Goal: Information Seeking & Learning: Learn about a topic

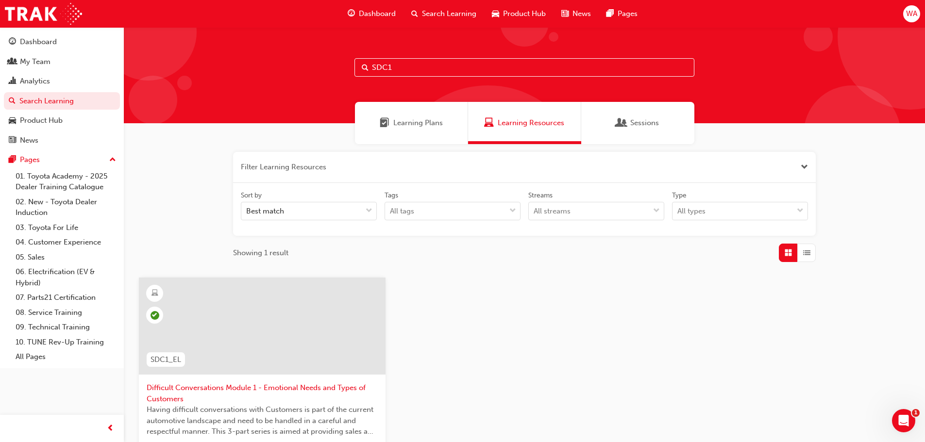
click at [441, 68] on input "SDC1" at bounding box center [524, 67] width 340 height 18
type input "SDC2"
click at [260, 345] on div at bounding box center [262, 326] width 247 height 97
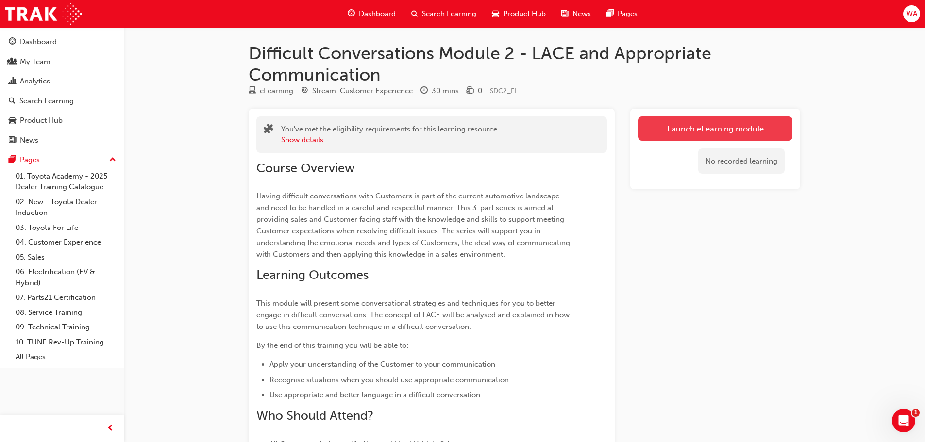
click at [762, 128] on link "Launch eLearning module" at bounding box center [715, 128] width 154 height 24
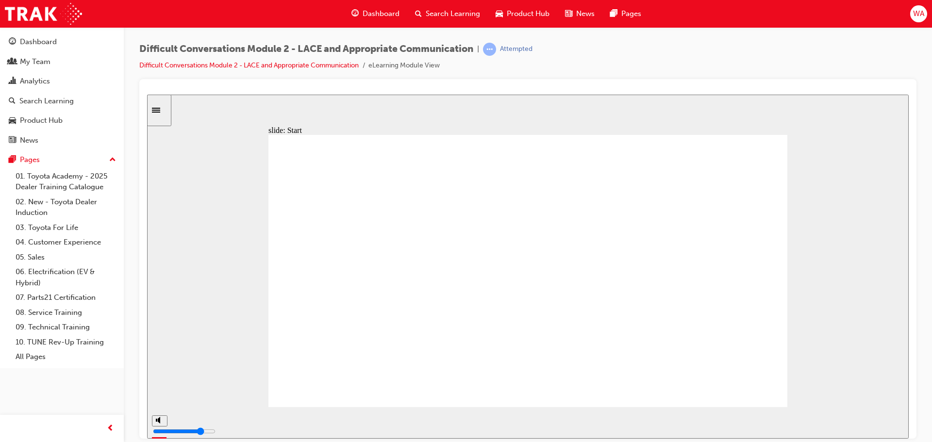
click at [798, 424] on div "playback controls" at bounding box center [497, 420] width 649 height 11
click at [810, 425] on div "playback controls" at bounding box center [497, 420] width 649 height 11
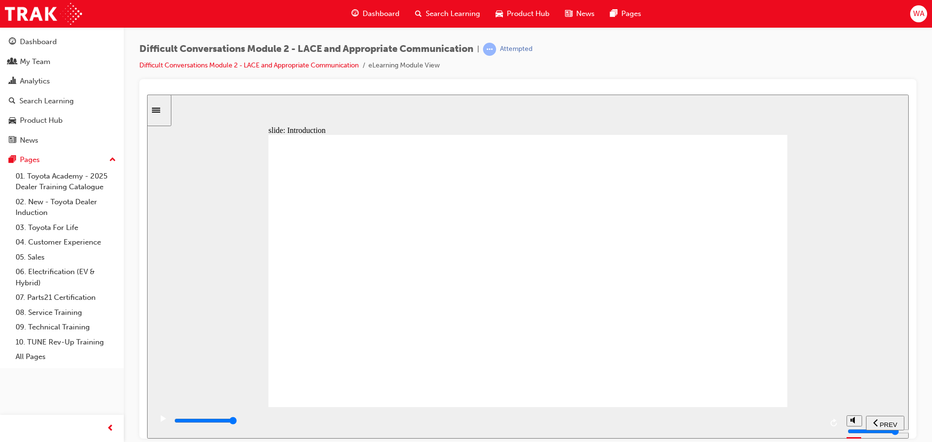
drag, startPoint x: 629, startPoint y: 350, endPoint x: 626, endPoint y: 342, distance: 9.4
click at [237, 422] on input "slide progress" at bounding box center [205, 420] width 63 height 8
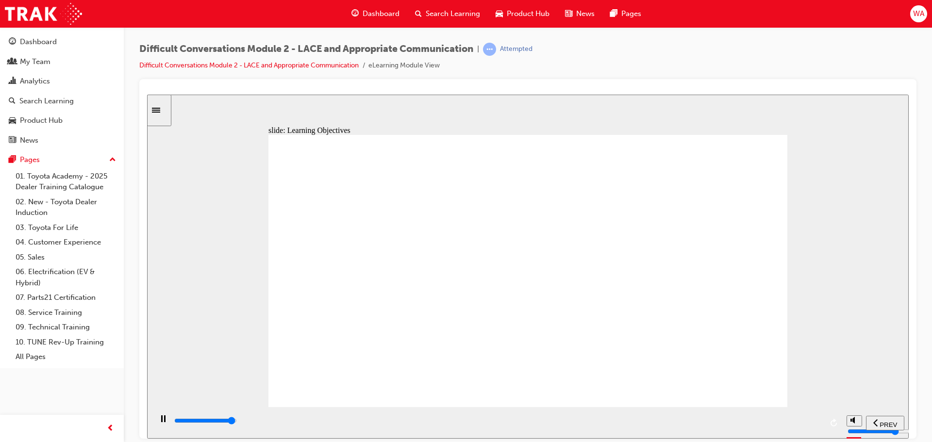
click at [805, 425] on div "playback controls" at bounding box center [497, 420] width 649 height 11
click at [237, 422] on input "slide progress" at bounding box center [205, 420] width 63 height 8
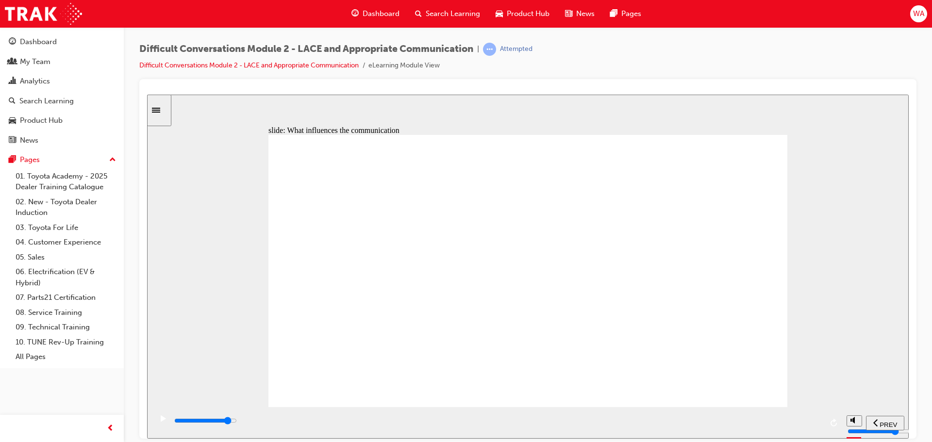
click at [757, 416] on div "playback controls" at bounding box center [497, 422] width 649 height 15
click at [852, 193] on div "slide: Remember the Iceberg Analogy Rounded Rectangular Callout 2 LACE Communic…" at bounding box center [527, 266] width 761 height 344
click at [800, 420] on div "playback controls" at bounding box center [497, 420] width 649 height 11
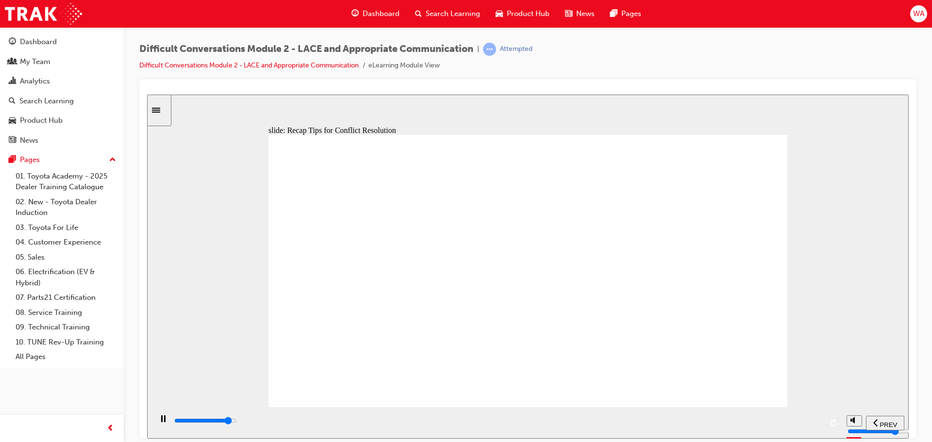
click at [237, 422] on input "slide progress" at bounding box center [205, 420] width 63 height 8
click at [804, 425] on div "playback controls" at bounding box center [497, 420] width 649 height 11
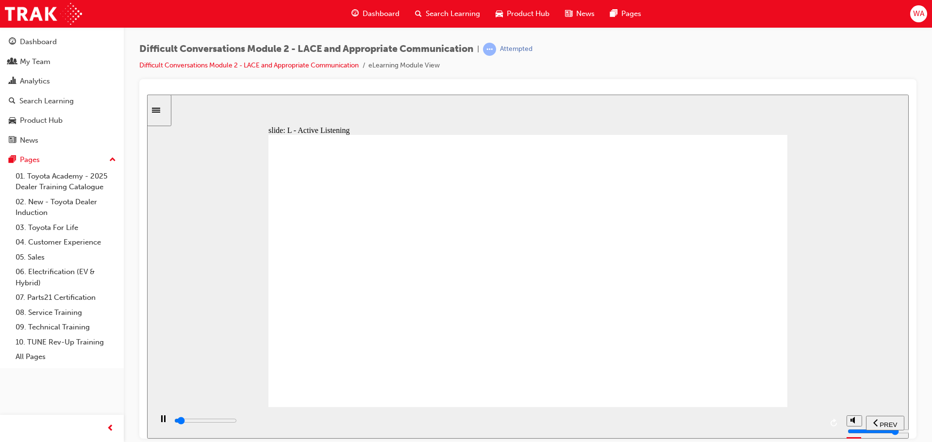
click at [237, 423] on input "slide progress" at bounding box center [205, 420] width 63 height 8
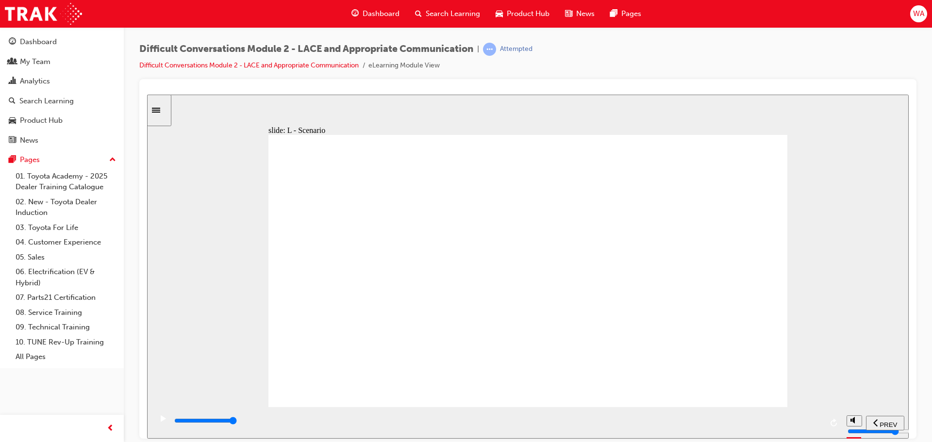
click at [669, 424] on div "playback controls" at bounding box center [497, 420] width 649 height 11
click at [801, 423] on div "playback controls" at bounding box center [497, 420] width 649 height 11
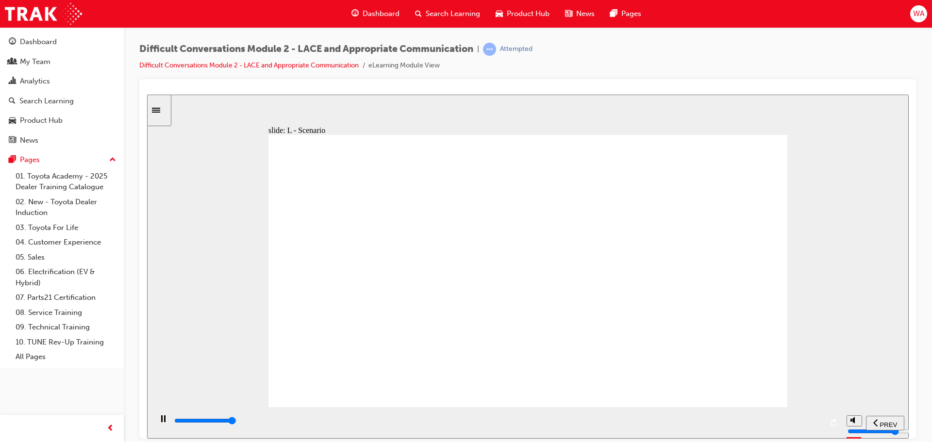
click at [810, 424] on div "playback controls" at bounding box center [497, 420] width 649 height 11
click at [808, 425] on div "playback controls" at bounding box center [497, 420] width 649 height 11
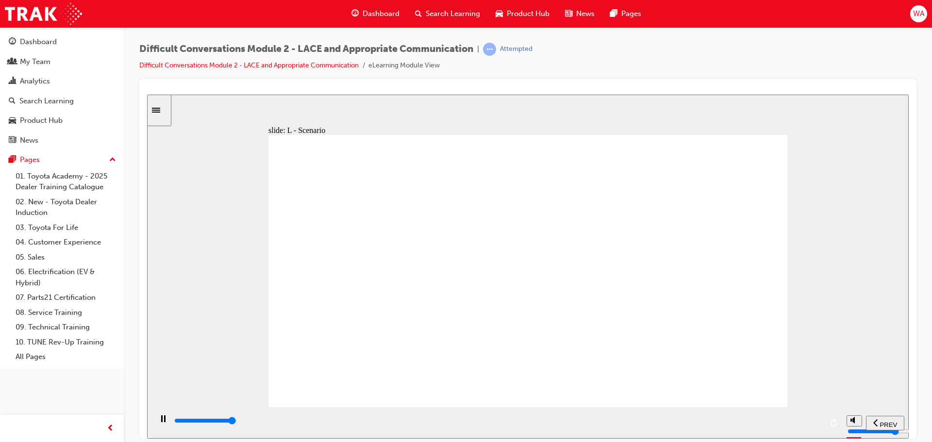
click at [237, 422] on input "slide progress" at bounding box center [205, 420] width 63 height 8
click at [812, 424] on div "playback controls" at bounding box center [497, 420] width 649 height 11
click at [788, 420] on div "playback controls" at bounding box center [497, 420] width 649 height 11
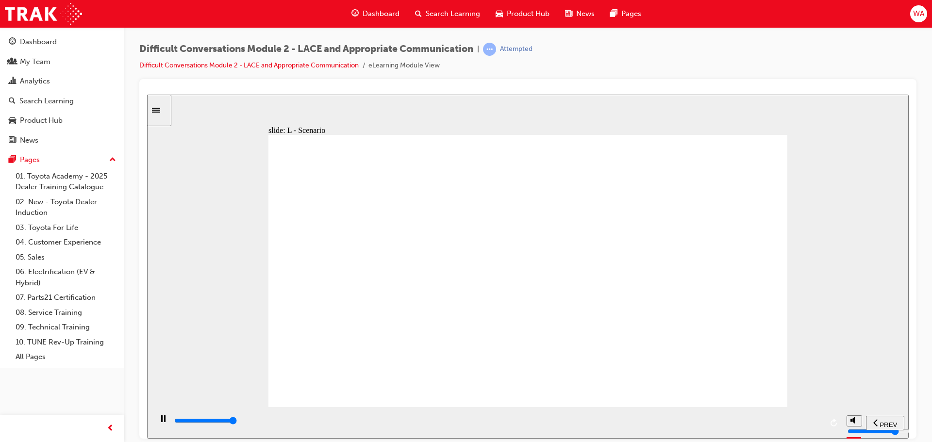
click at [801, 426] on div "playback controls" at bounding box center [497, 420] width 649 height 11
click at [816, 425] on div "playback controls" at bounding box center [497, 420] width 649 height 11
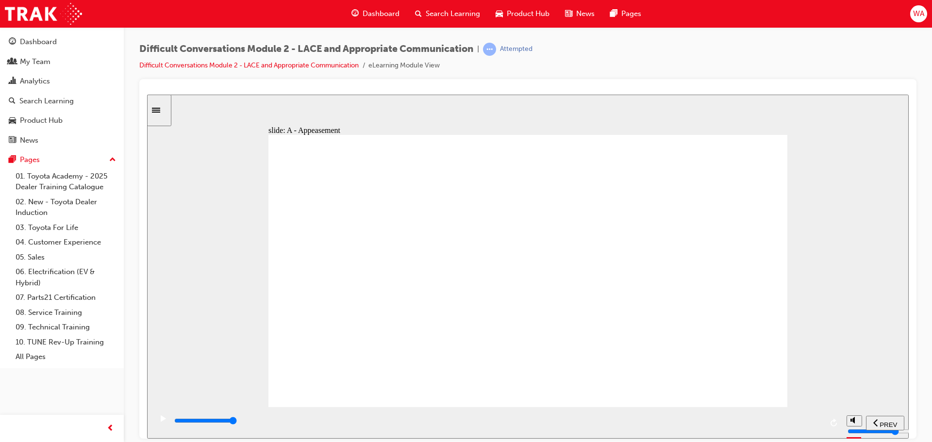
click at [237, 423] on input "slide progress" at bounding box center [205, 420] width 63 height 8
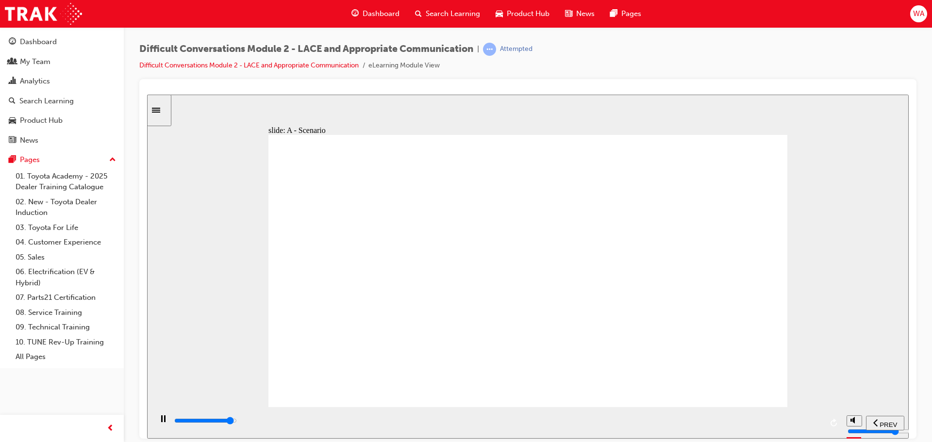
click at [791, 418] on div "playback controls" at bounding box center [497, 420] width 649 height 11
click at [237, 422] on input "slide progress" at bounding box center [205, 420] width 63 height 8
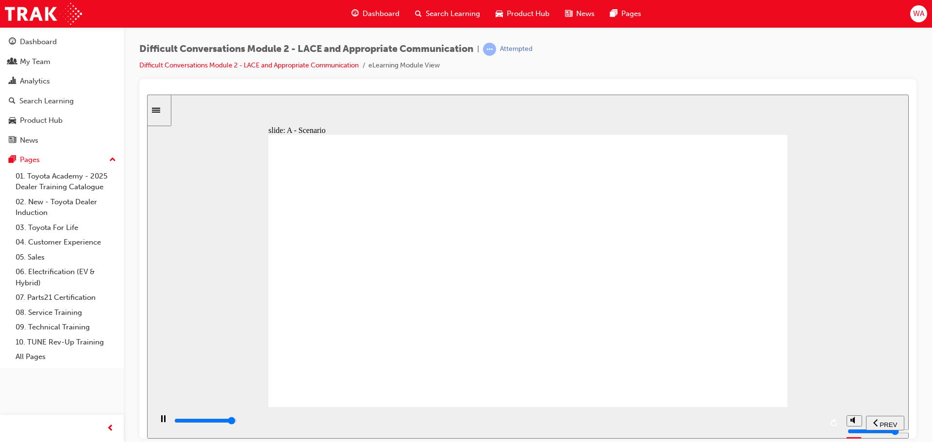
click at [237, 422] on input "slide progress" at bounding box center [205, 420] width 63 height 8
click at [839, 303] on div "slide: A - Scenario What’s the difference between these paints? Apologise The m…" at bounding box center [527, 266] width 761 height 344
click at [237, 423] on input "slide progress" at bounding box center [205, 420] width 63 height 8
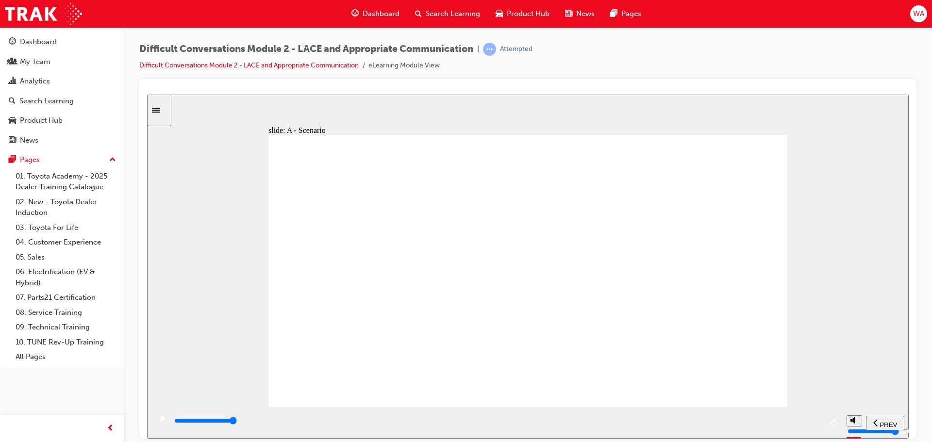
click at [794, 422] on div "slide: A - Scenario You have aligned yourself with the Guest and apologised for…" at bounding box center [527, 266] width 761 height 344
click at [237, 421] on input "slide progress" at bounding box center [205, 420] width 63 height 8
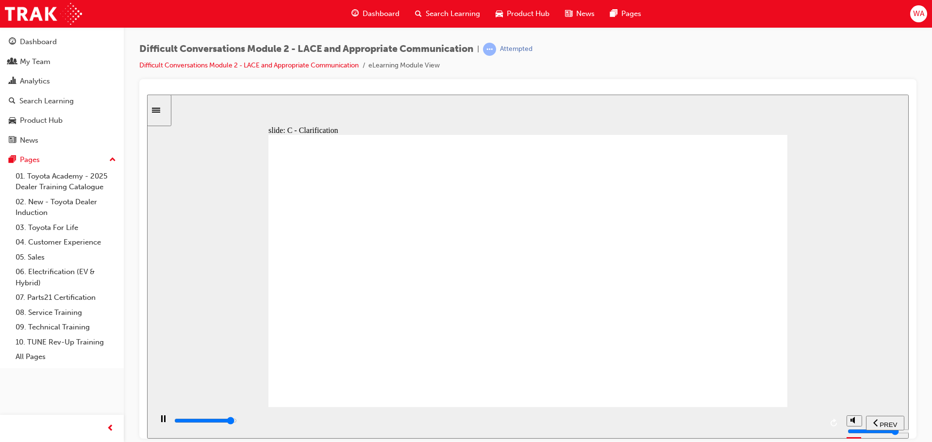
click at [237, 421] on input "slide progress" at bounding box center [205, 420] width 63 height 8
click at [805, 424] on div "playback controls" at bounding box center [497, 420] width 649 height 11
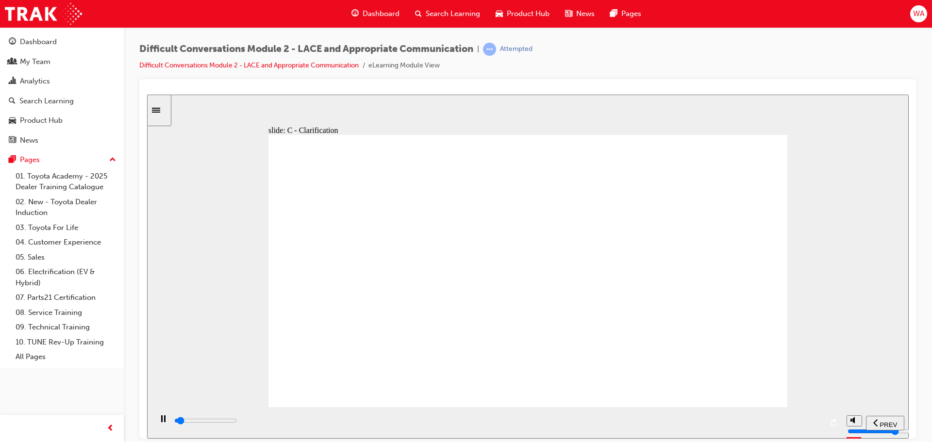
click at [806, 423] on div "playback controls" at bounding box center [497, 420] width 649 height 11
drag, startPoint x: 461, startPoint y: 322, endPoint x: 521, endPoint y: 317, distance: 60.3
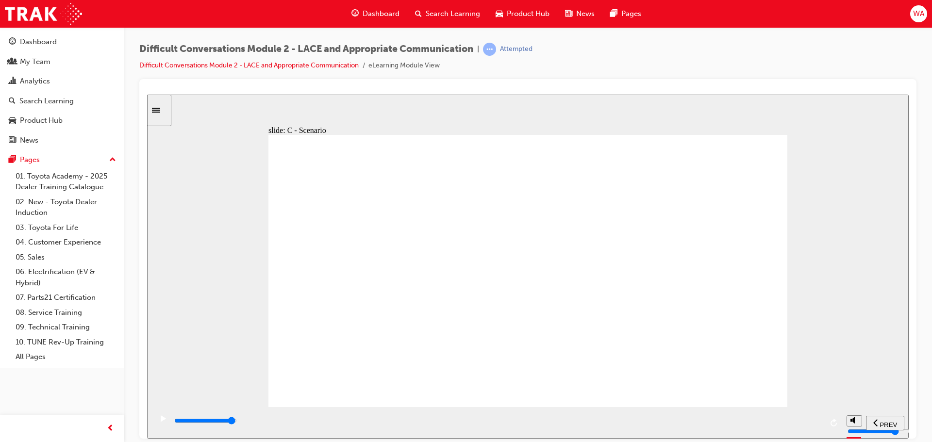
click at [237, 422] on input "slide progress" at bounding box center [205, 420] width 63 height 8
click at [237, 421] on input "slide progress" at bounding box center [205, 420] width 63 height 8
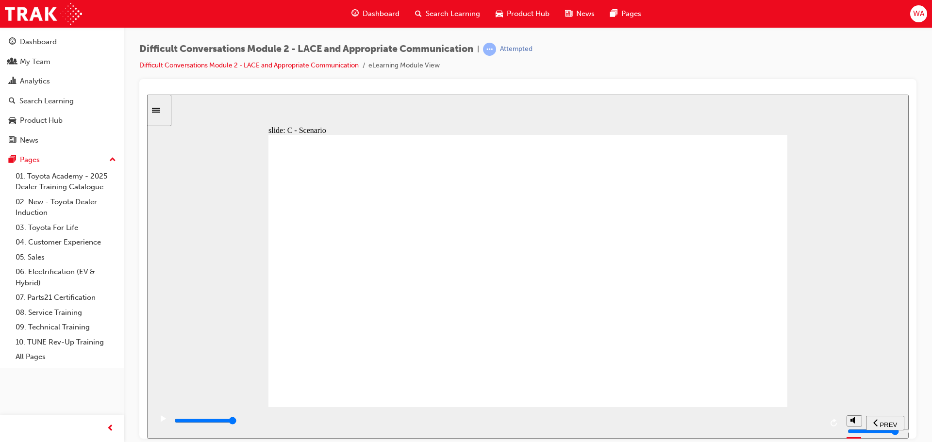
click at [806, 423] on div "playback controls" at bounding box center [497, 420] width 649 height 11
click at [237, 423] on input "slide progress" at bounding box center [205, 420] width 63 height 8
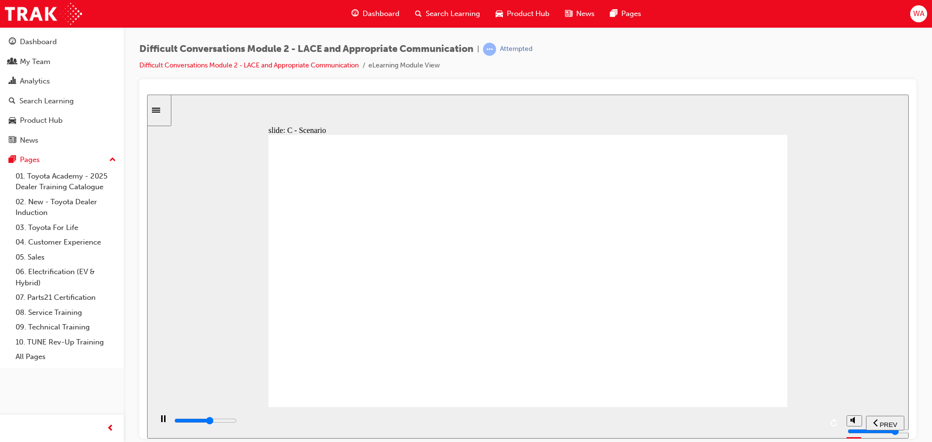
click at [803, 425] on div "playback controls" at bounding box center [497, 420] width 649 height 11
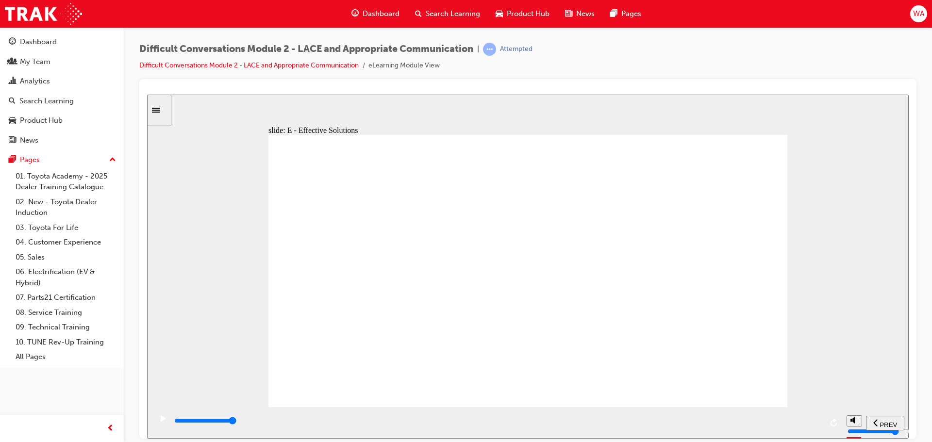
click at [812, 424] on div "playback controls" at bounding box center [497, 420] width 649 height 11
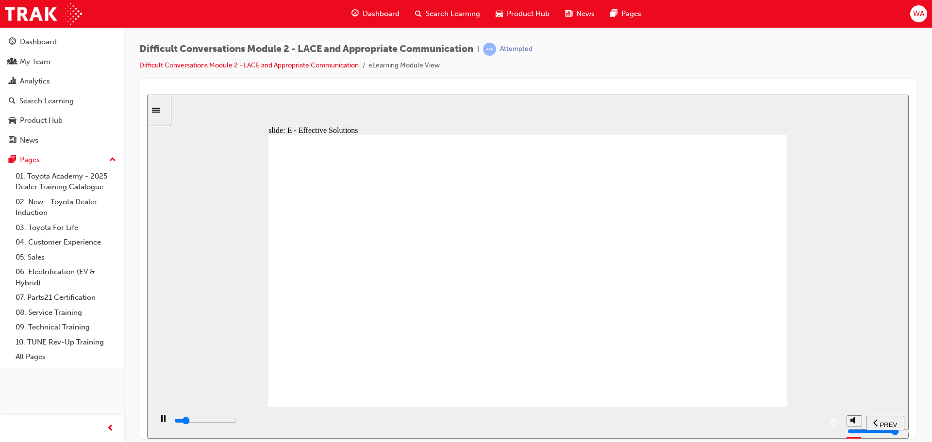
click at [237, 423] on input "slide progress" at bounding box center [205, 420] width 63 height 8
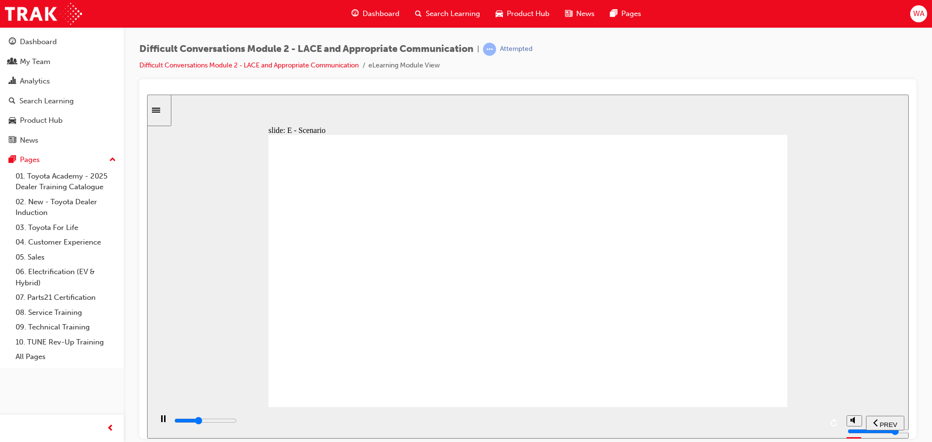
click at [775, 413] on div "playback controls" at bounding box center [497, 423] width 690 height 32
click at [237, 421] on input "slide progress" at bounding box center [205, 420] width 63 height 8
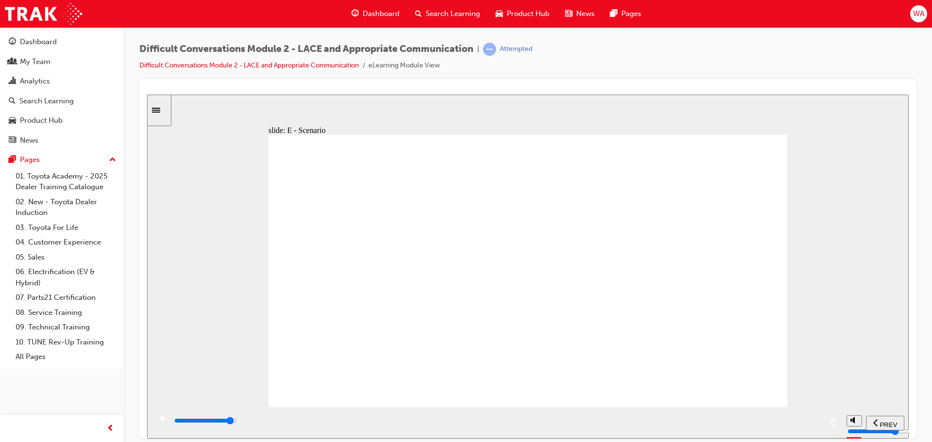
click at [237, 422] on input "slide progress" at bounding box center [205, 420] width 63 height 8
click at [801, 421] on div "playback controls" at bounding box center [497, 420] width 649 height 11
click at [806, 314] on div "slide: LACE Communication complete LACE Communication Next LACE Communication N…" at bounding box center [527, 266] width 761 height 344
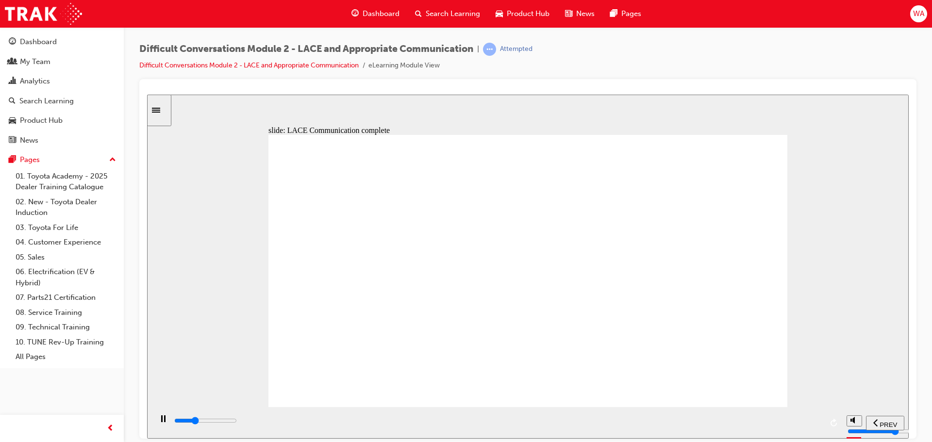
click at [846, 326] on div "slide: LACE Communication complete LACE Communication Next LACE Communication N…" at bounding box center [527, 266] width 761 height 344
click at [807, 425] on div "playback controls" at bounding box center [497, 420] width 649 height 11
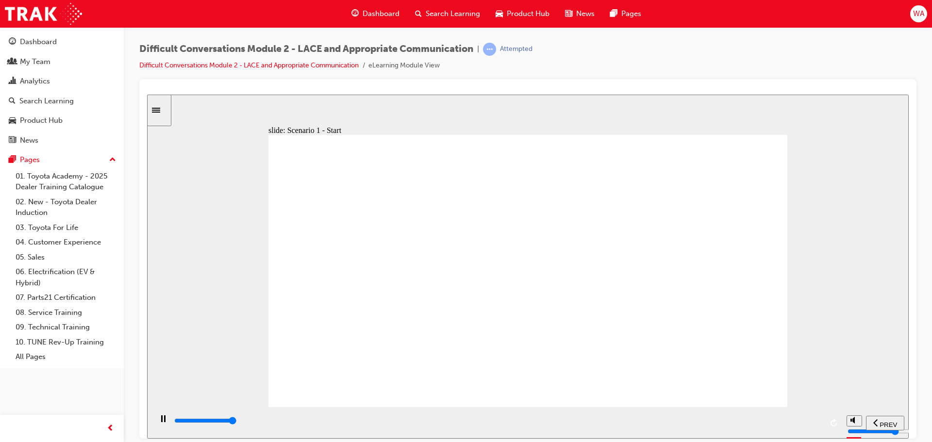
click at [814, 421] on div "playback controls" at bounding box center [497, 420] width 649 height 11
type input "10100"
checkbox input "true"
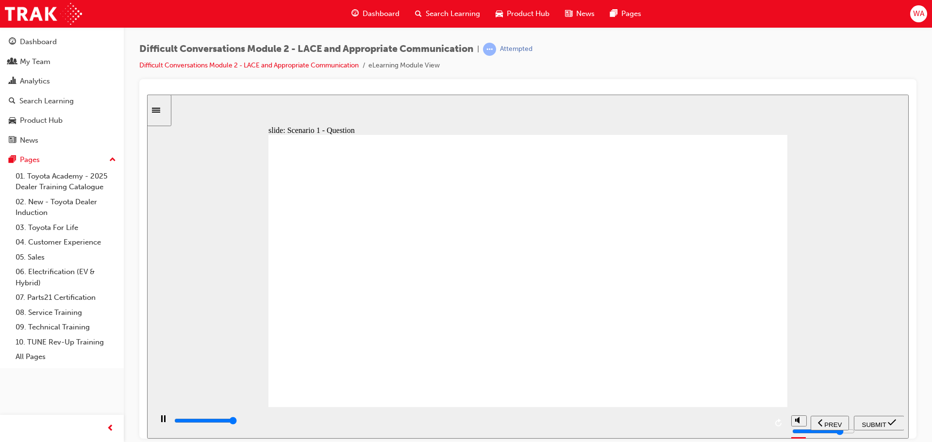
type input "14600"
checkbox input "true"
click at [890, 425] on icon "submit" at bounding box center [892, 422] width 8 height 9
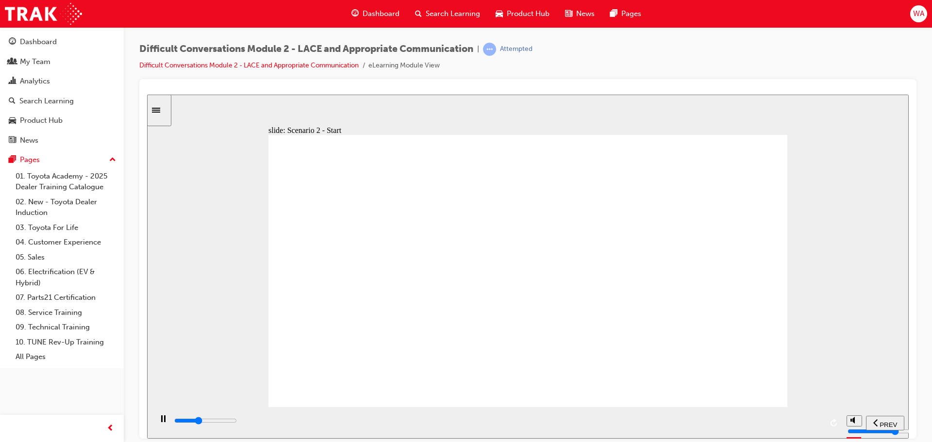
click at [815, 424] on div "playback controls" at bounding box center [497, 420] width 649 height 11
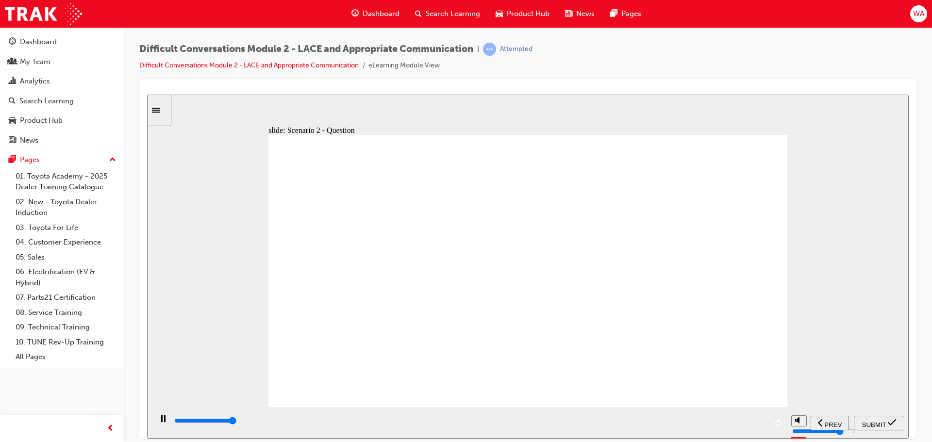
type input "8000"
checkbox input "true"
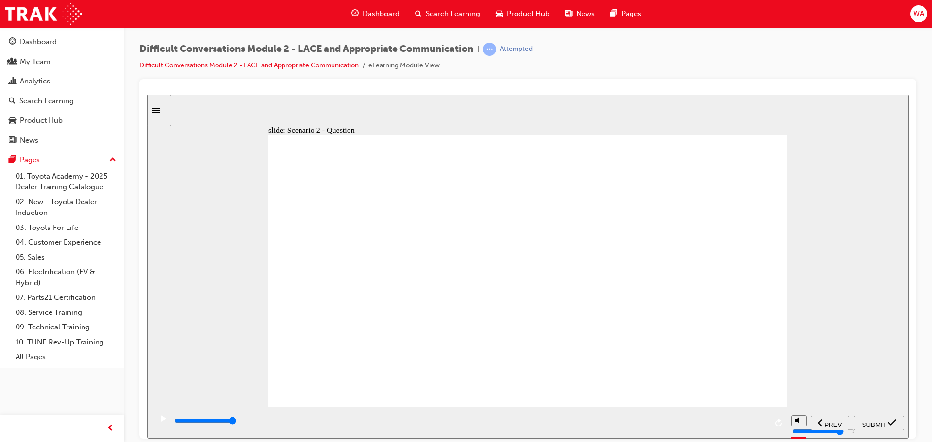
drag, startPoint x: 445, startPoint y: 303, endPoint x: 448, endPoint y: 314, distance: 11.7
checkbox input "true"
click at [880, 424] on span "SUBMIT" at bounding box center [874, 424] width 24 height 7
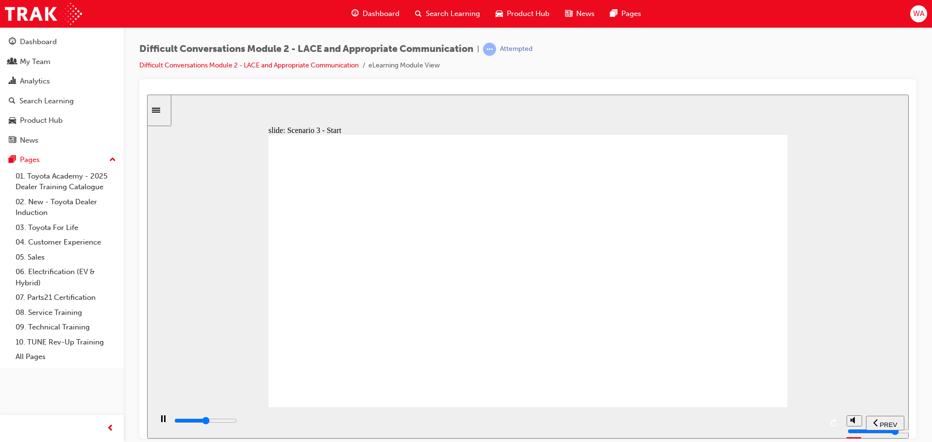
click at [801, 214] on div "slide: Scenario 3 - Start Knowledge Check – Scenario 3/4 Rectangle 2 Rectangle …" at bounding box center [527, 266] width 761 height 344
click at [814, 425] on div "playback controls" at bounding box center [497, 420] width 649 height 11
click at [237, 422] on input "slide progress" at bounding box center [205, 420] width 63 height 8
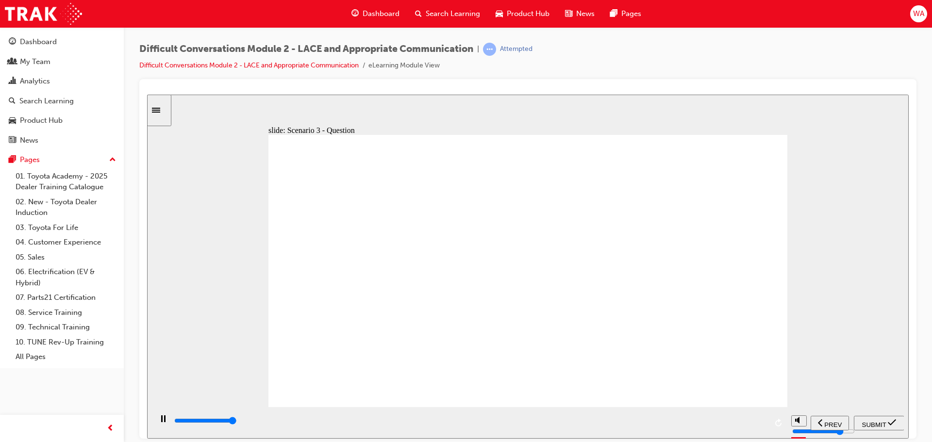
type input "9200"
checkbox input "true"
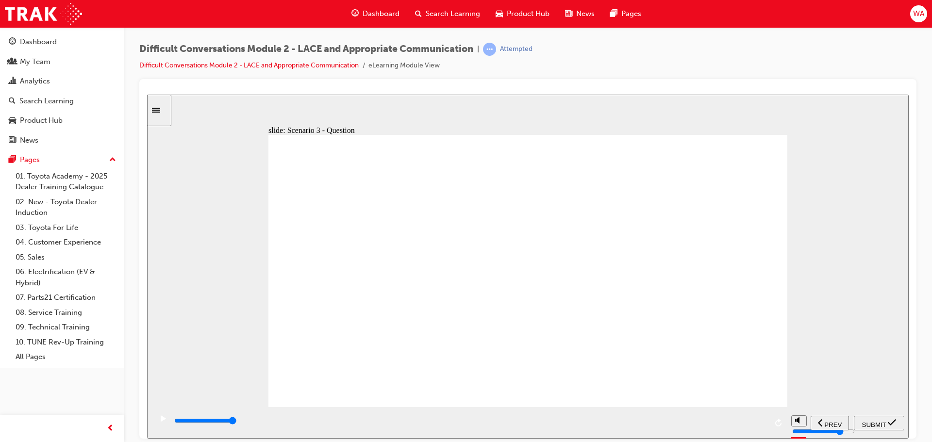
checkbox input "true"
click at [876, 423] on span "SUBMIT" at bounding box center [874, 424] width 24 height 7
click at [924, 254] on div "Difficult Conversations Module 2 - LACE and Appropriate Communication | Attempt…" at bounding box center [528, 222] width 808 height 391
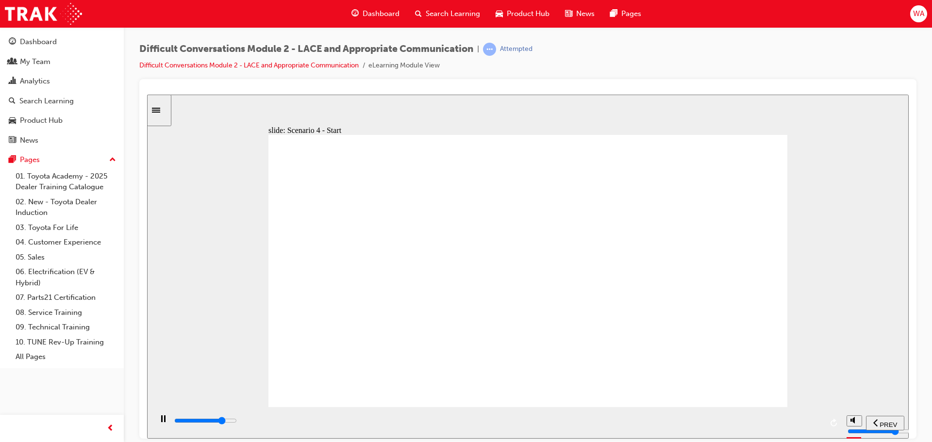
click at [237, 422] on input "slide progress" at bounding box center [205, 420] width 63 height 8
type input "8900"
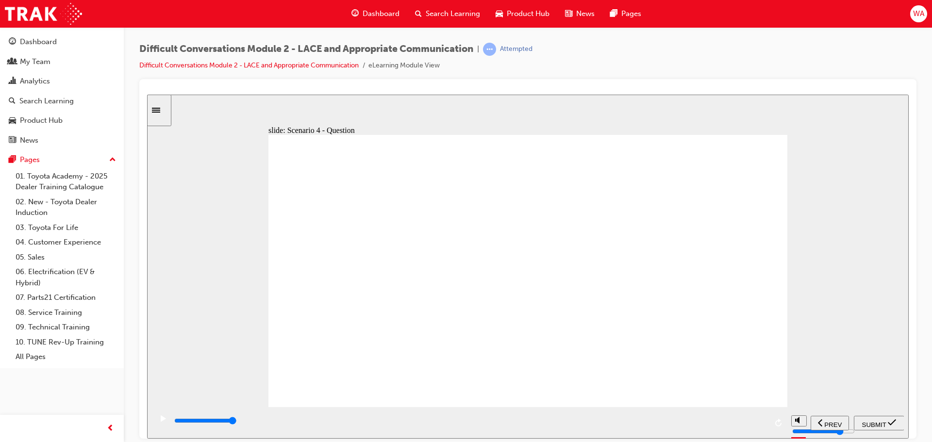
checkbox input "true"
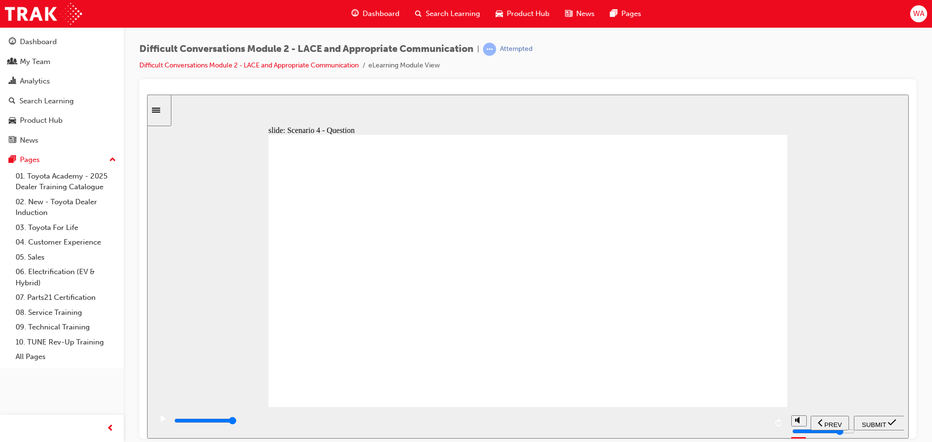
checkbox input "true"
click at [873, 423] on span "SUBMIT" at bounding box center [874, 424] width 24 height 7
drag, startPoint x: 690, startPoint y: 250, endPoint x: 701, endPoint y: 271, distance: 23.9
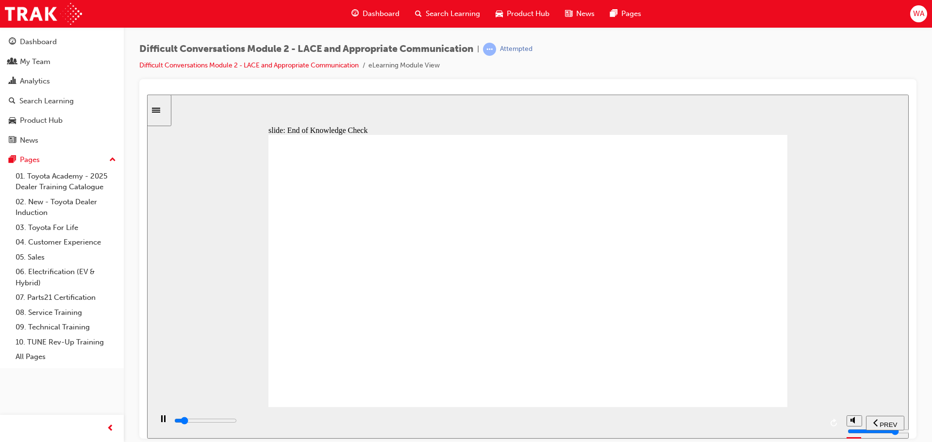
click at [806, 418] on div "playback controls" at bounding box center [497, 420] width 649 height 11
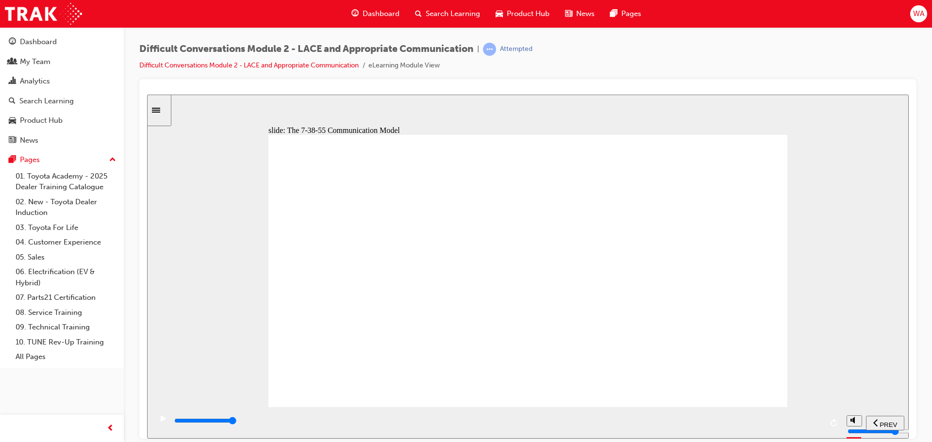
click at [237, 422] on input "slide progress" at bounding box center [205, 420] width 63 height 8
drag, startPoint x: 704, startPoint y: 319, endPoint x: 651, endPoint y: 320, distance: 52.9
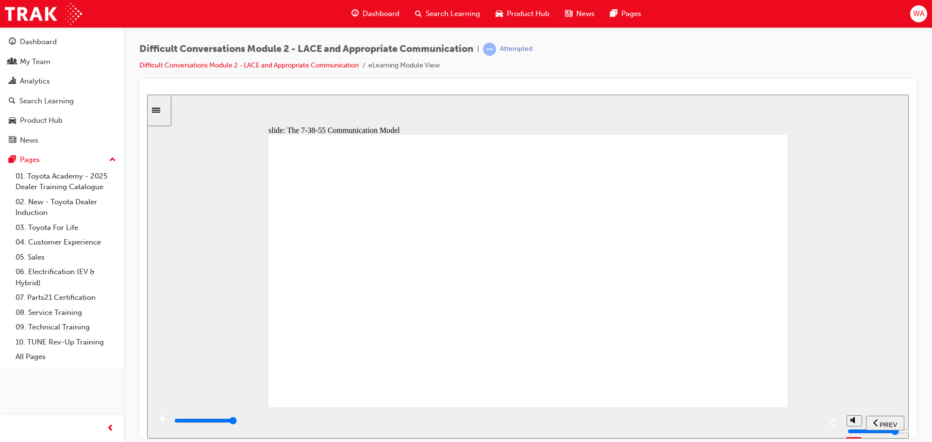
click at [818, 424] on div "playback controls" at bounding box center [497, 420] width 649 height 11
click at [237, 422] on input "slide progress" at bounding box center [205, 420] width 63 height 8
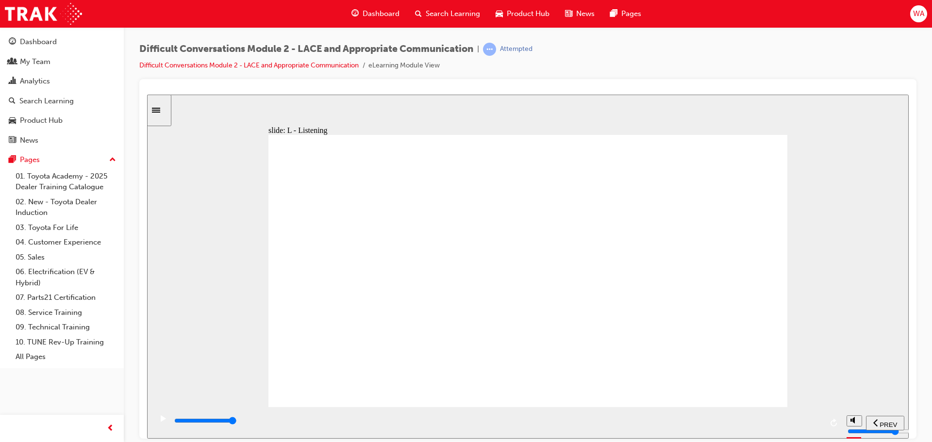
click at [814, 421] on div "playback controls" at bounding box center [497, 420] width 649 height 11
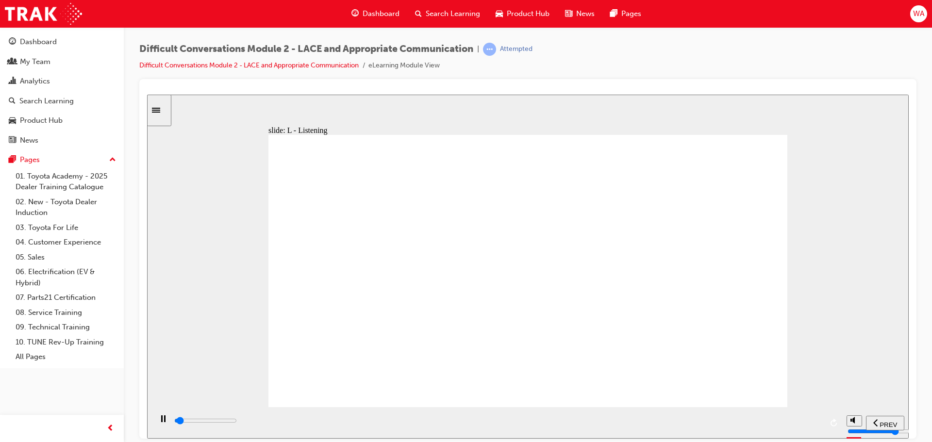
click at [237, 421] on input "slide progress" at bounding box center [205, 420] width 63 height 8
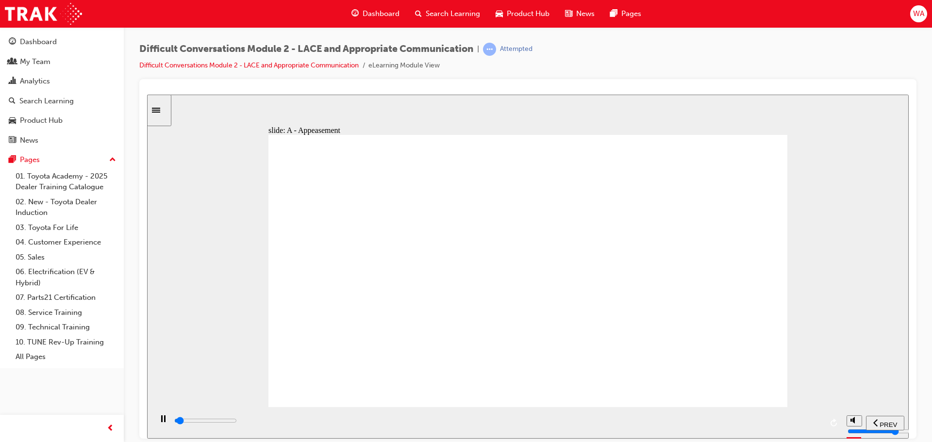
drag, startPoint x: 433, startPoint y: 310, endPoint x: 438, endPoint y: 312, distance: 5.9
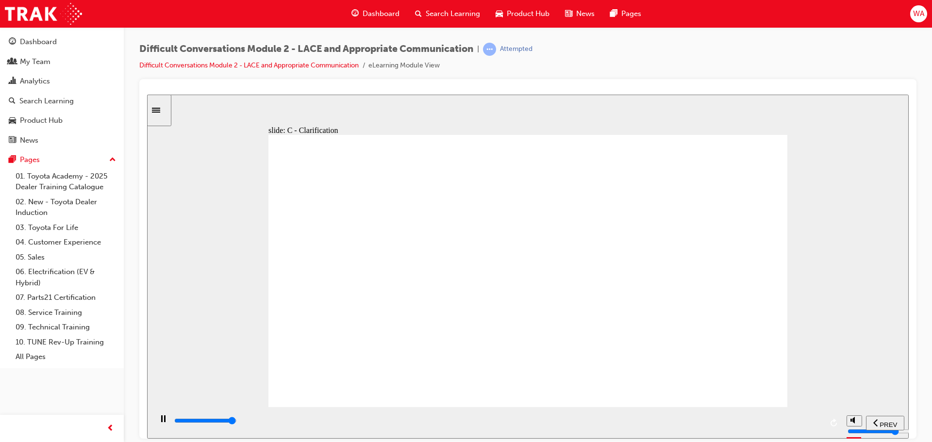
click at [811, 424] on div "playback controls" at bounding box center [497, 420] width 649 height 11
click at [813, 418] on div "playback controls" at bounding box center [497, 420] width 649 height 11
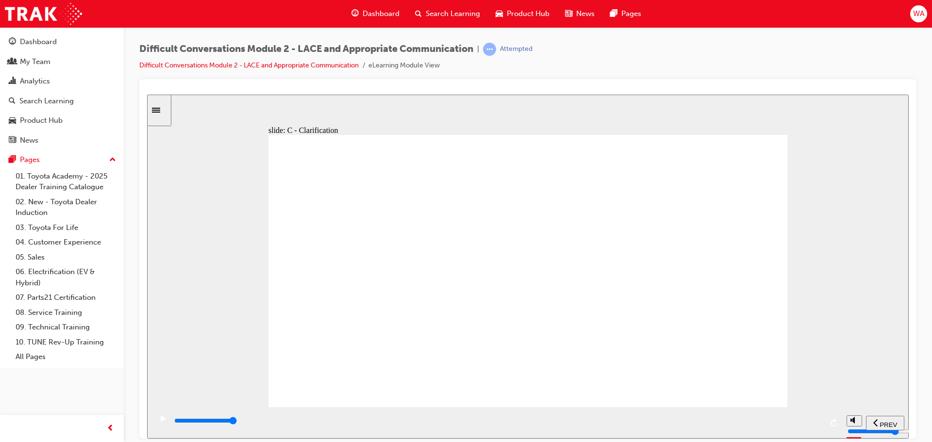
click at [819, 425] on div "playback controls" at bounding box center [497, 420] width 649 height 11
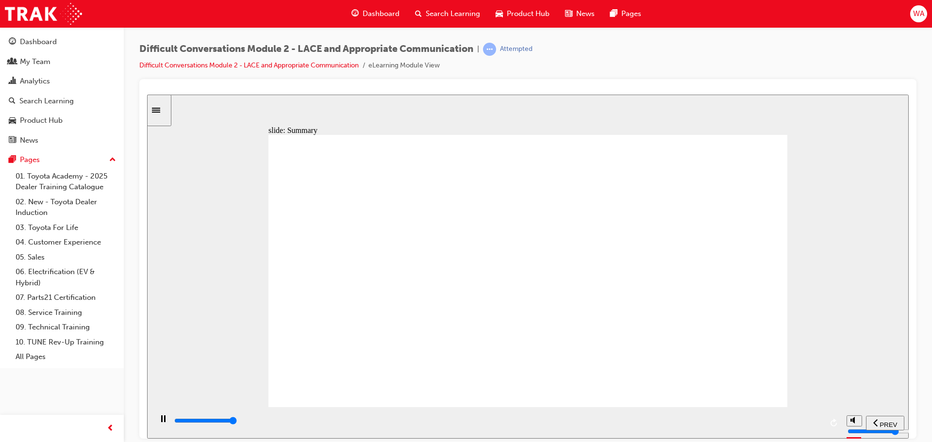
click at [819, 424] on div "playback controls" at bounding box center [497, 420] width 649 height 11
click at [816, 425] on div "playback controls" at bounding box center [497, 420] width 649 height 11
click at [817, 424] on div "playback controls" at bounding box center [497, 420] width 649 height 11
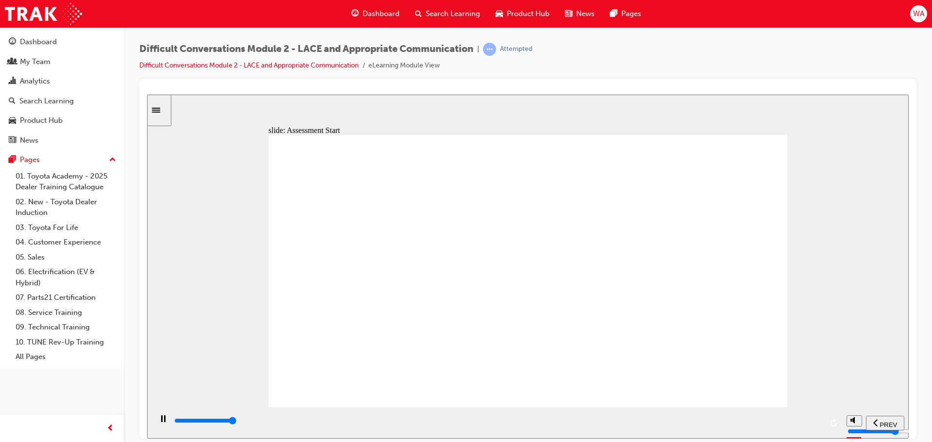
type input "9600"
checkbox input "true"
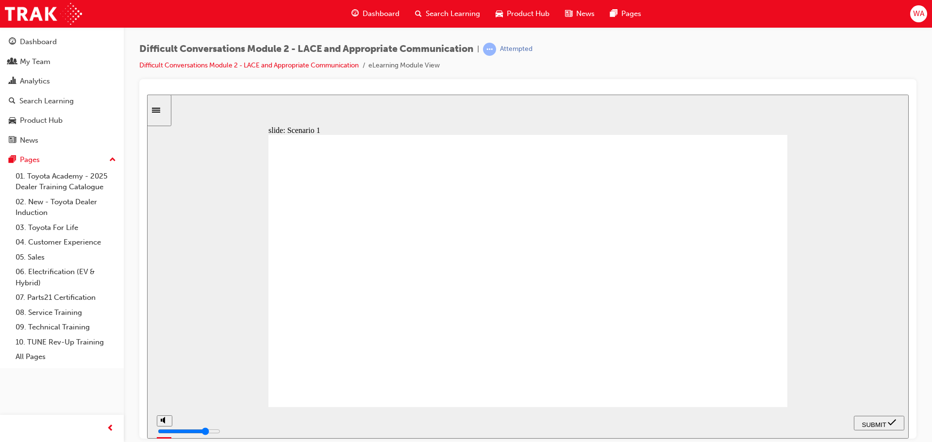
checkbox input "true"
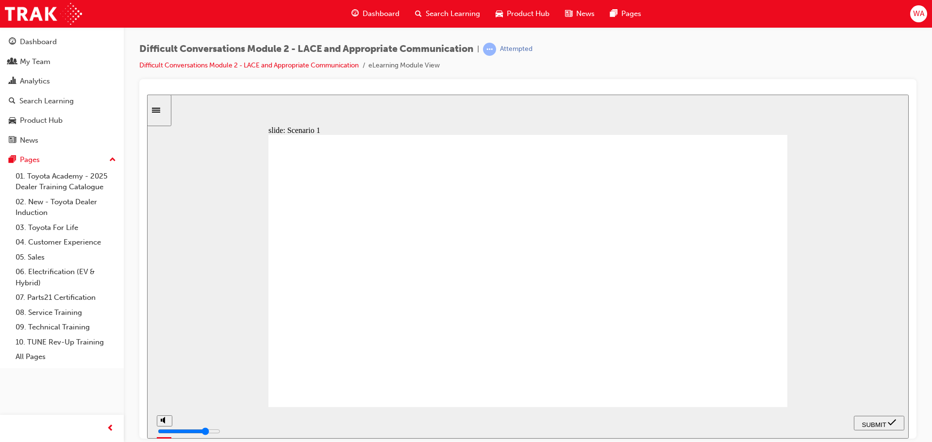
checkbox input "false"
click at [890, 425] on icon "submit" at bounding box center [892, 422] width 8 height 9
